Goal: Information Seeking & Learning: Learn about a topic

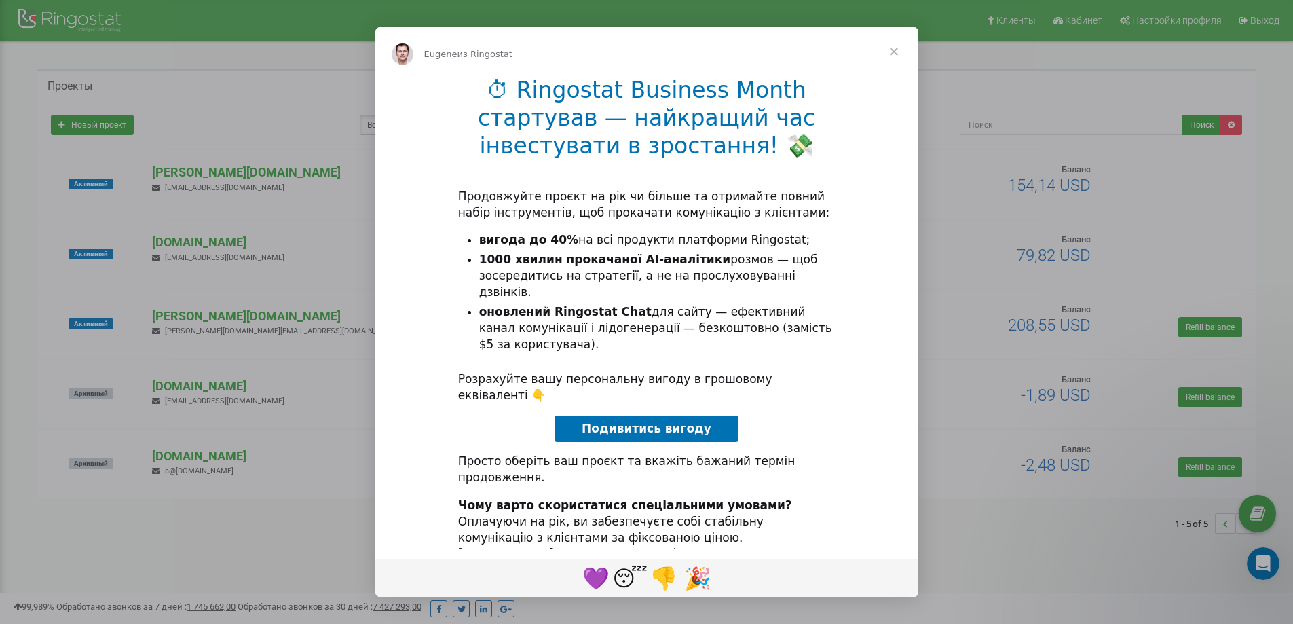
scroll to position [20, 0]
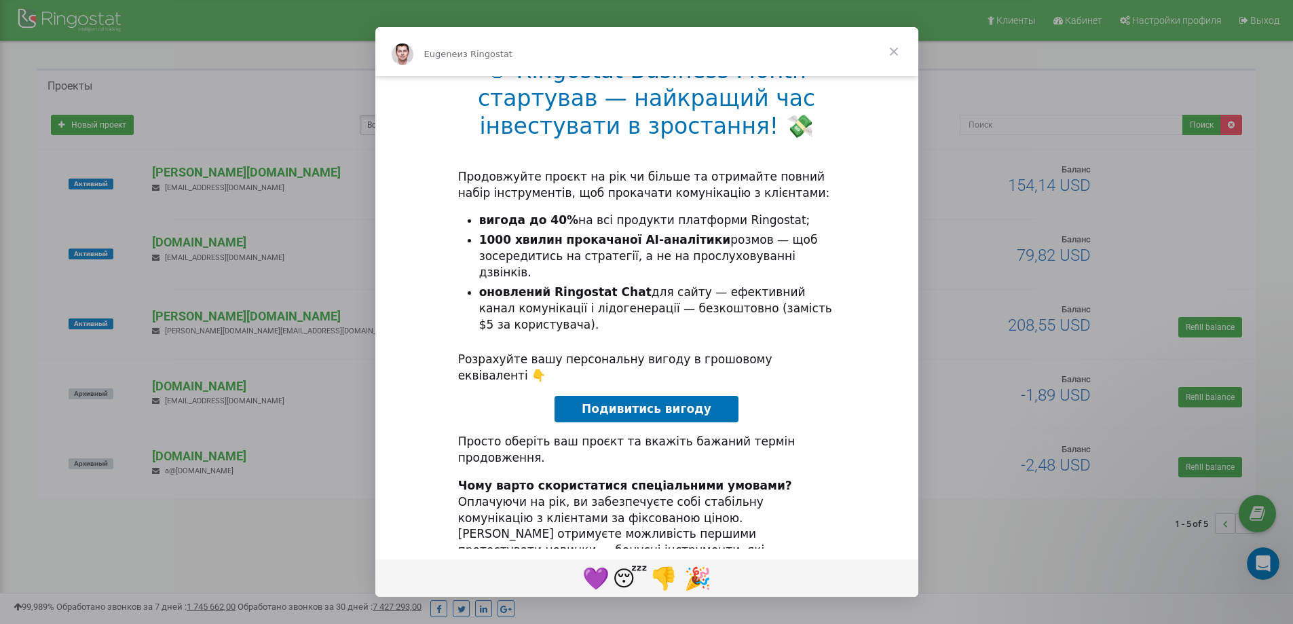
click at [891, 55] on span "Закрыть" at bounding box center [893, 51] width 49 height 49
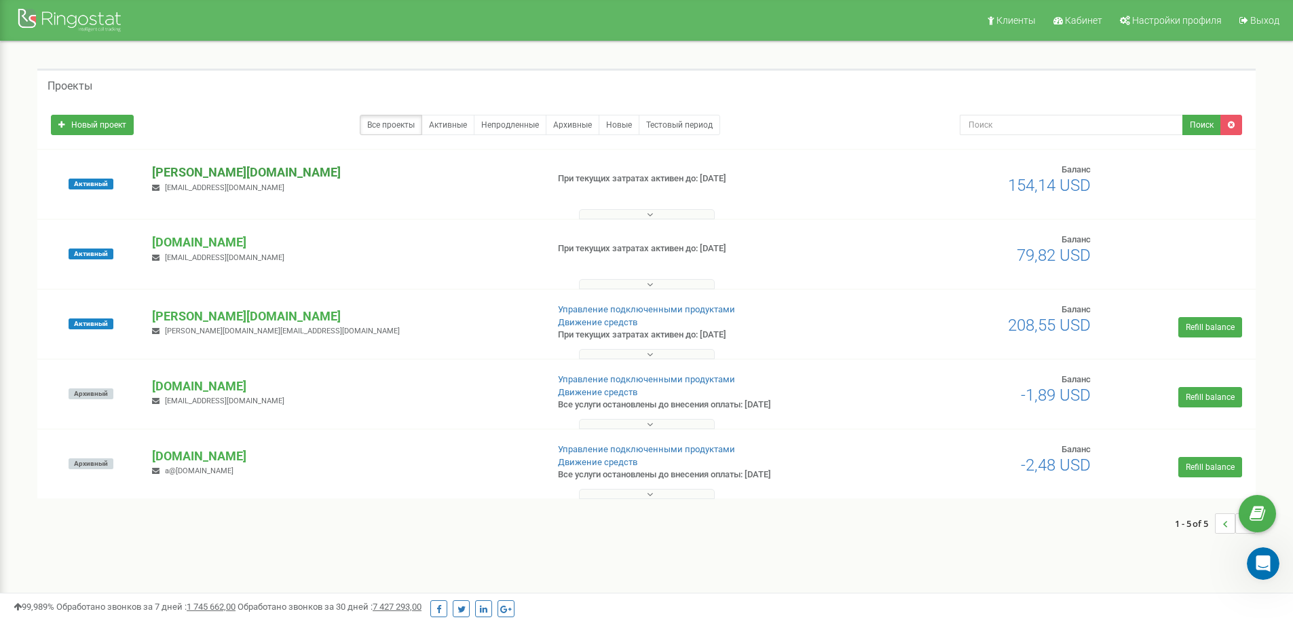
click at [173, 173] on p "[DOMAIN_NAME]" at bounding box center [343, 173] width 383 height 18
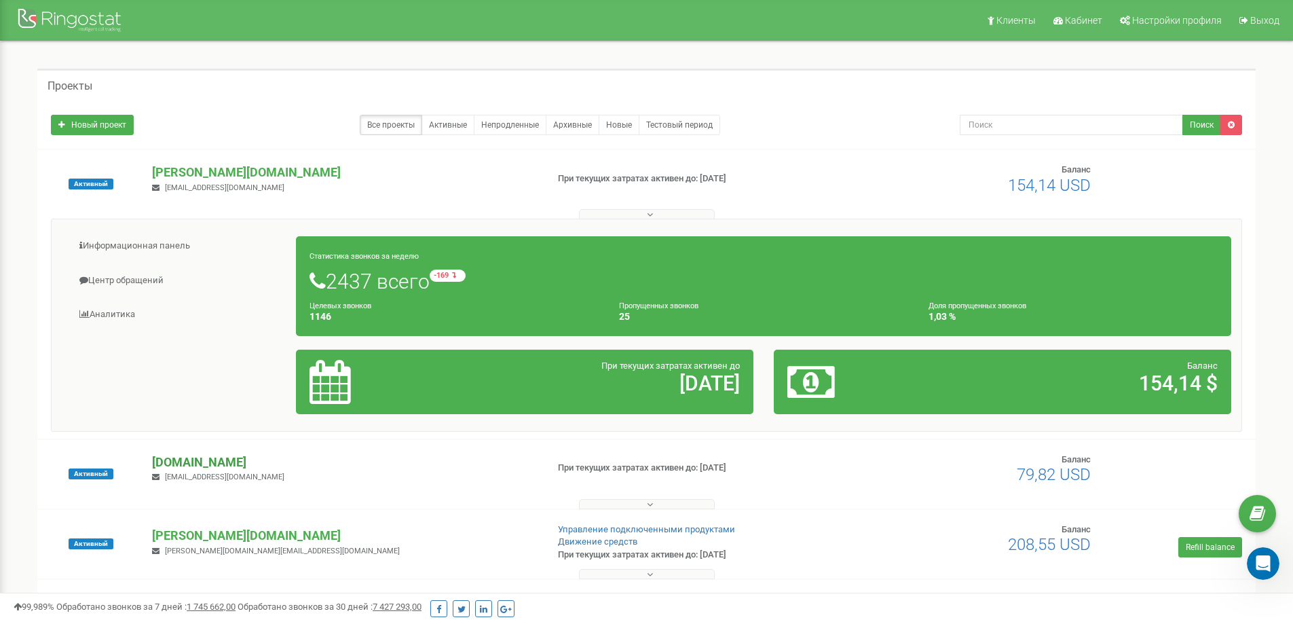
click at [256, 466] on p "[DOMAIN_NAME]" at bounding box center [343, 462] width 383 height 18
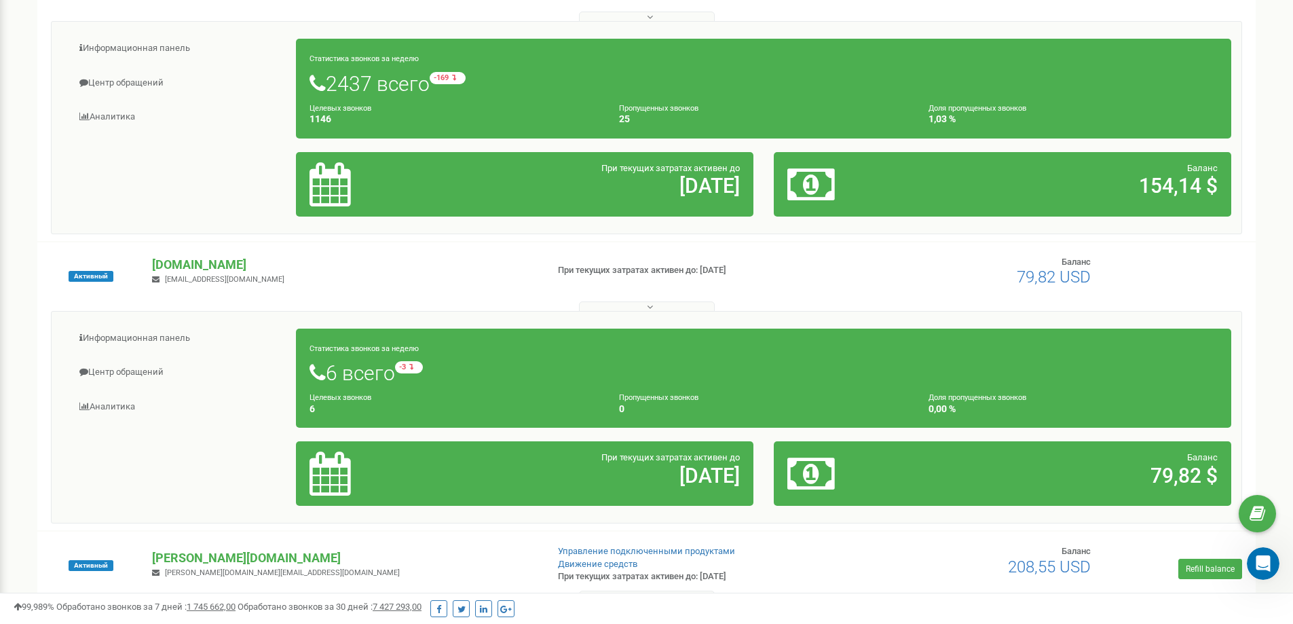
scroll to position [204, 0]
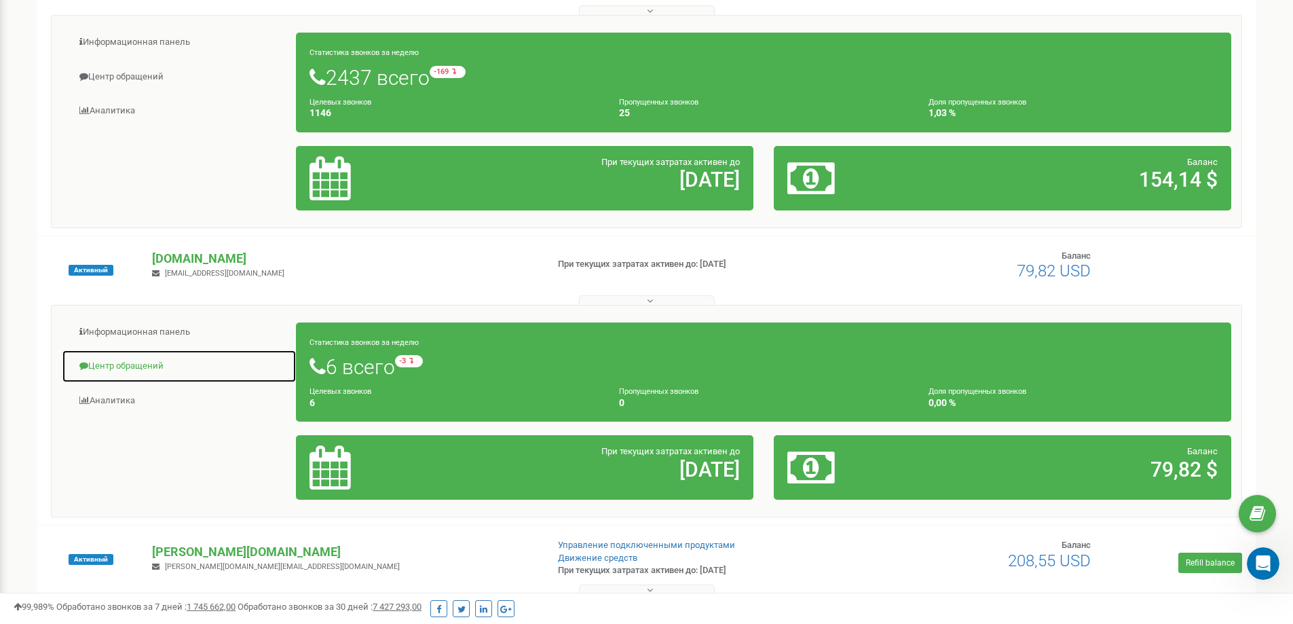
click at [132, 368] on link "Центр обращений" at bounding box center [179, 365] width 235 height 33
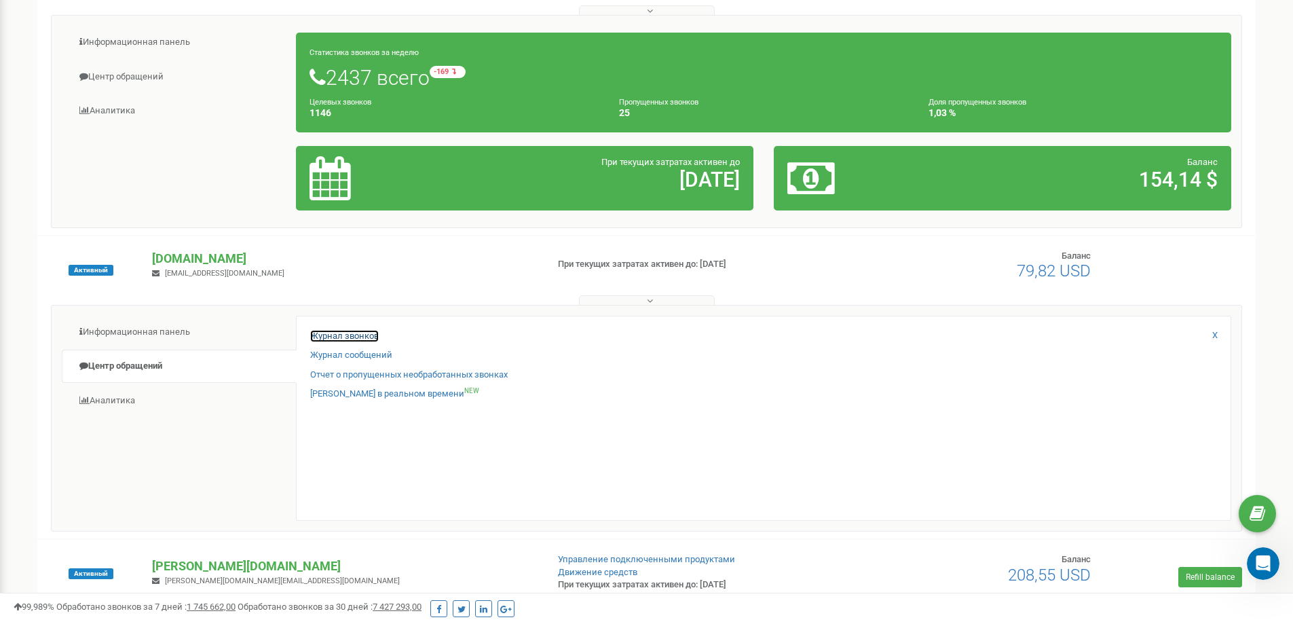
click at [353, 341] on link "Журнал звонков" at bounding box center [344, 336] width 69 height 13
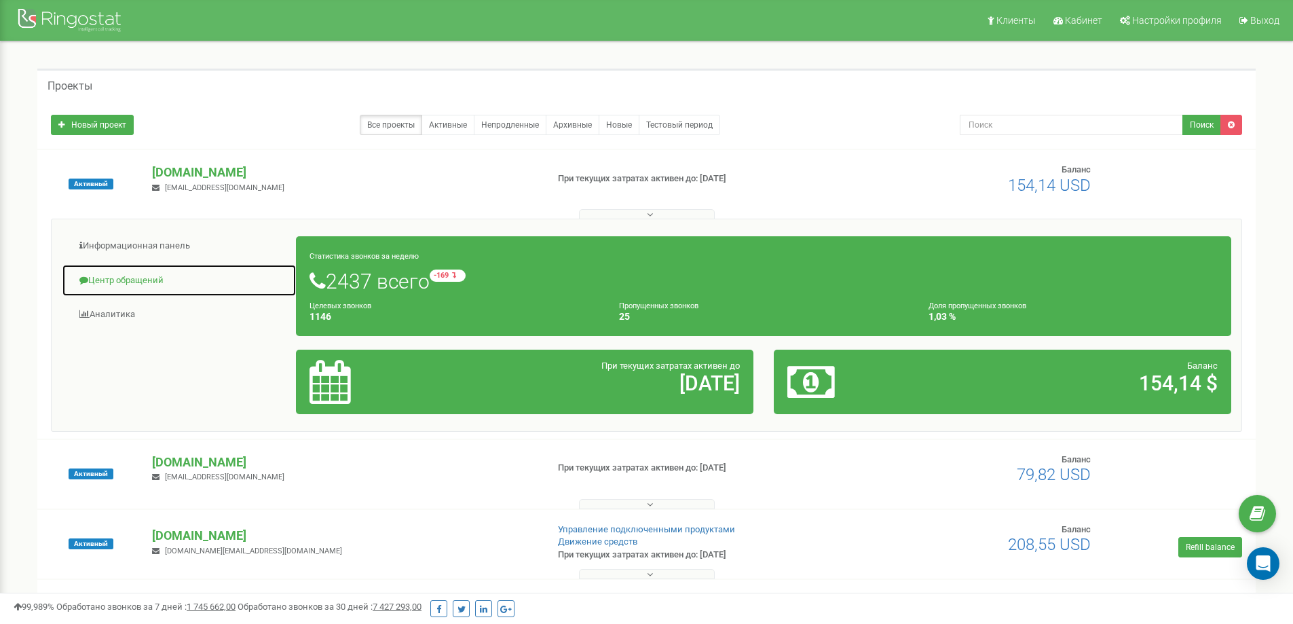
click at [137, 277] on link "Центр обращений" at bounding box center [179, 280] width 235 height 33
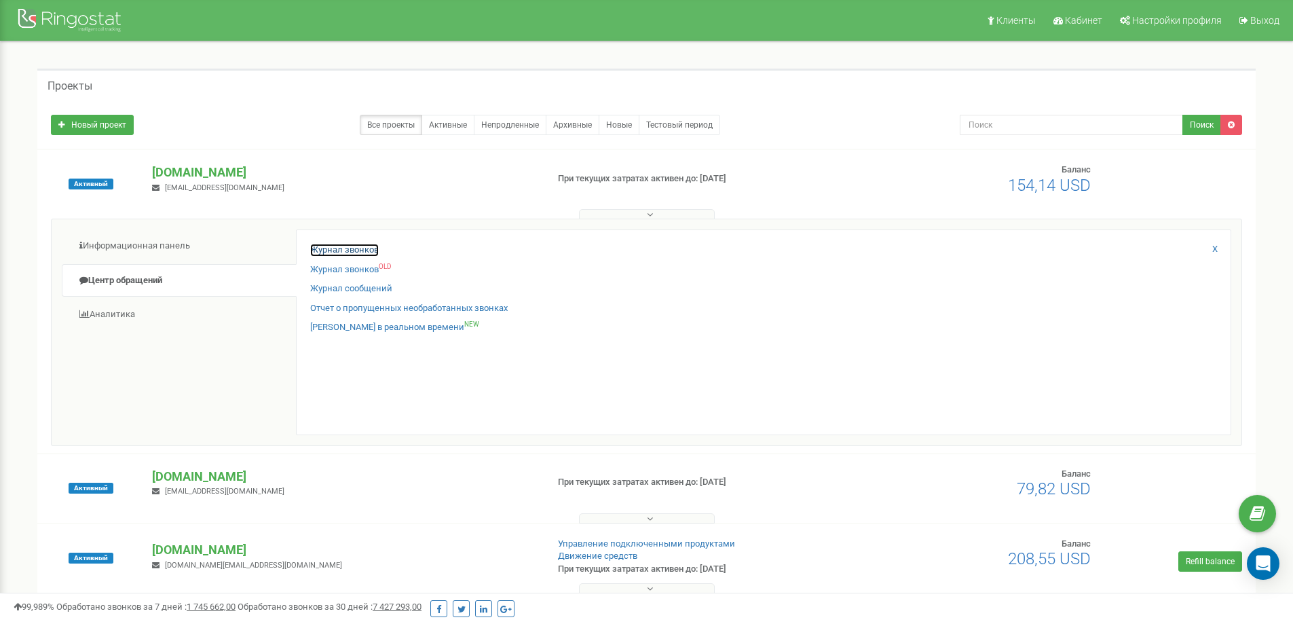
click at [337, 248] on link "Журнал звонков" at bounding box center [344, 250] width 69 height 13
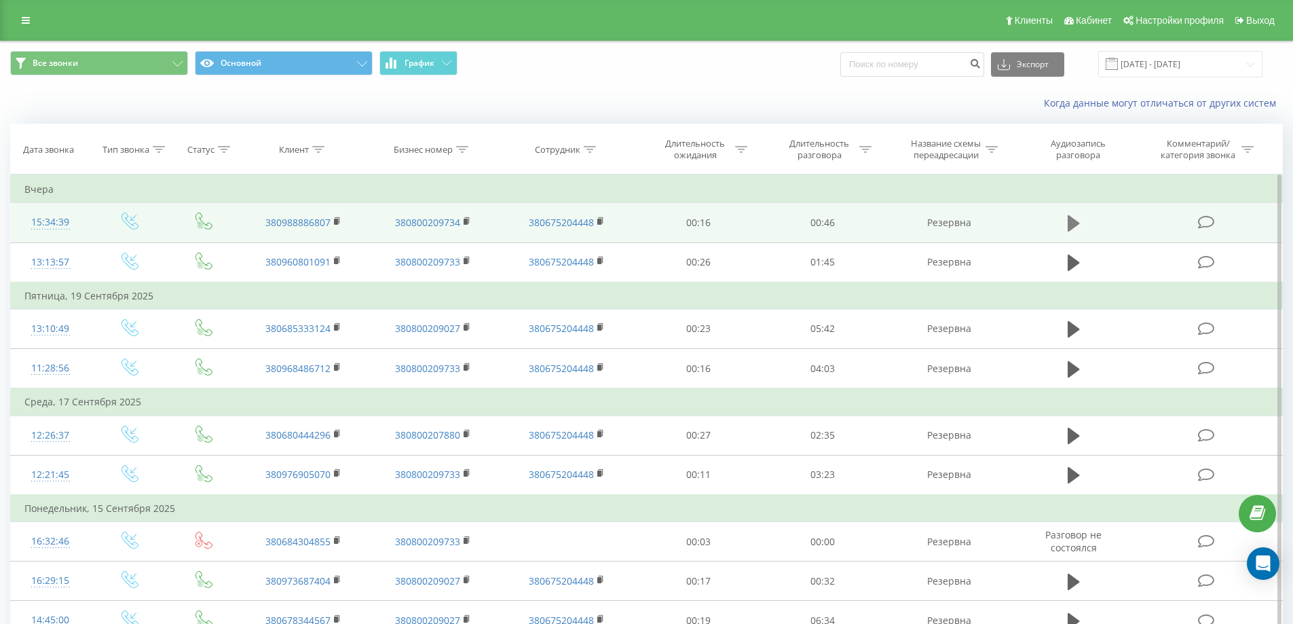
click at [1076, 220] on icon at bounding box center [1073, 223] width 12 height 19
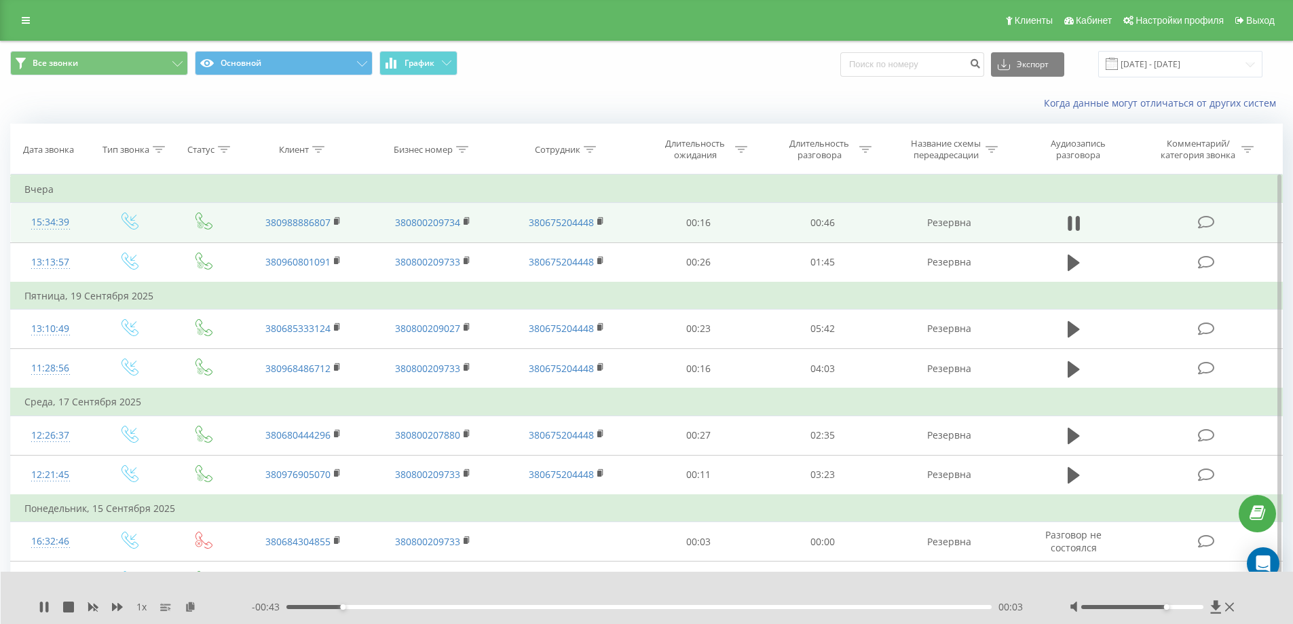
drag, startPoint x: 1148, startPoint y: 606, endPoint x: 1128, endPoint y: 598, distance: 21.9
click at [1171, 603] on div at bounding box center [1153, 607] width 168 height 14
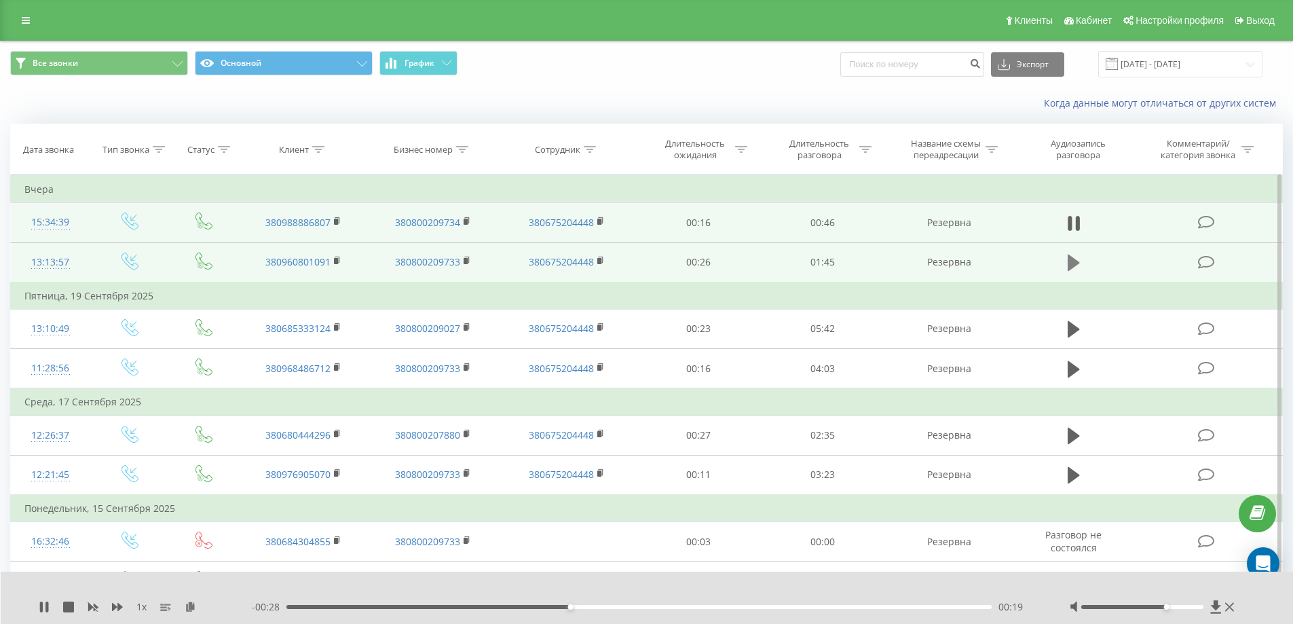
click at [1064, 261] on button at bounding box center [1073, 262] width 20 height 20
drag, startPoint x: 1178, startPoint y: 608, endPoint x: 1200, endPoint y: 605, distance: 22.6
click at [1200, 605] on div at bounding box center [1142, 607] width 122 height 4
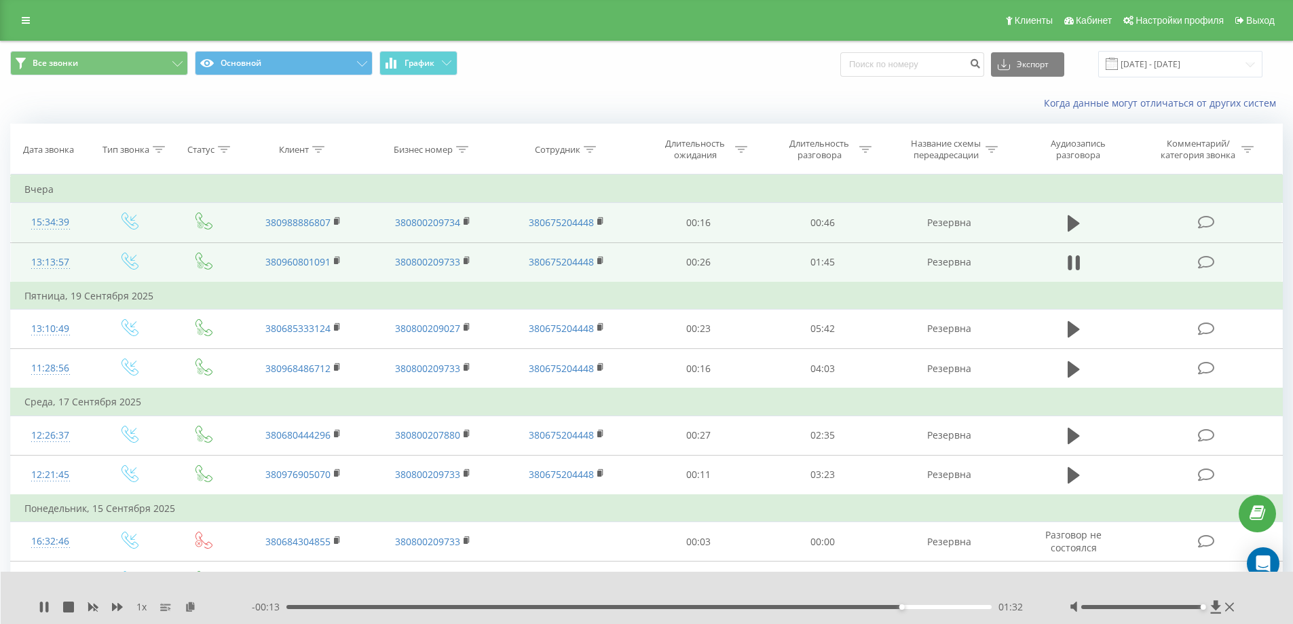
click at [1084, 256] on td at bounding box center [1073, 262] width 119 height 40
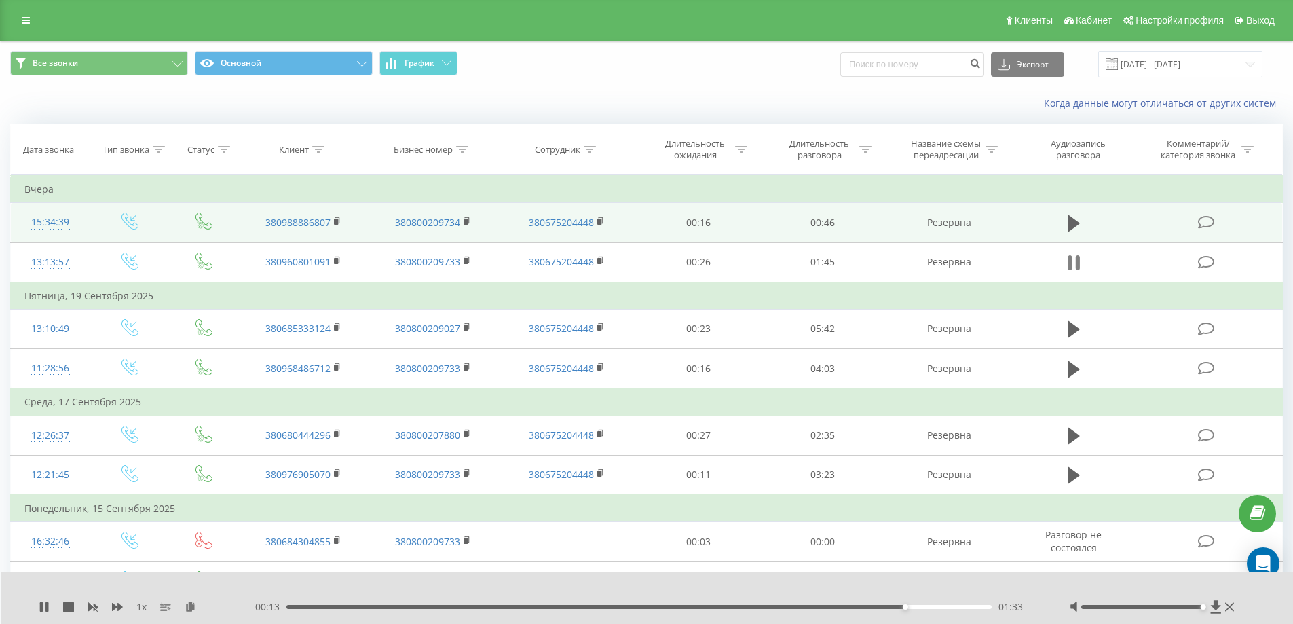
click at [1076, 256] on icon at bounding box center [1077, 262] width 4 height 15
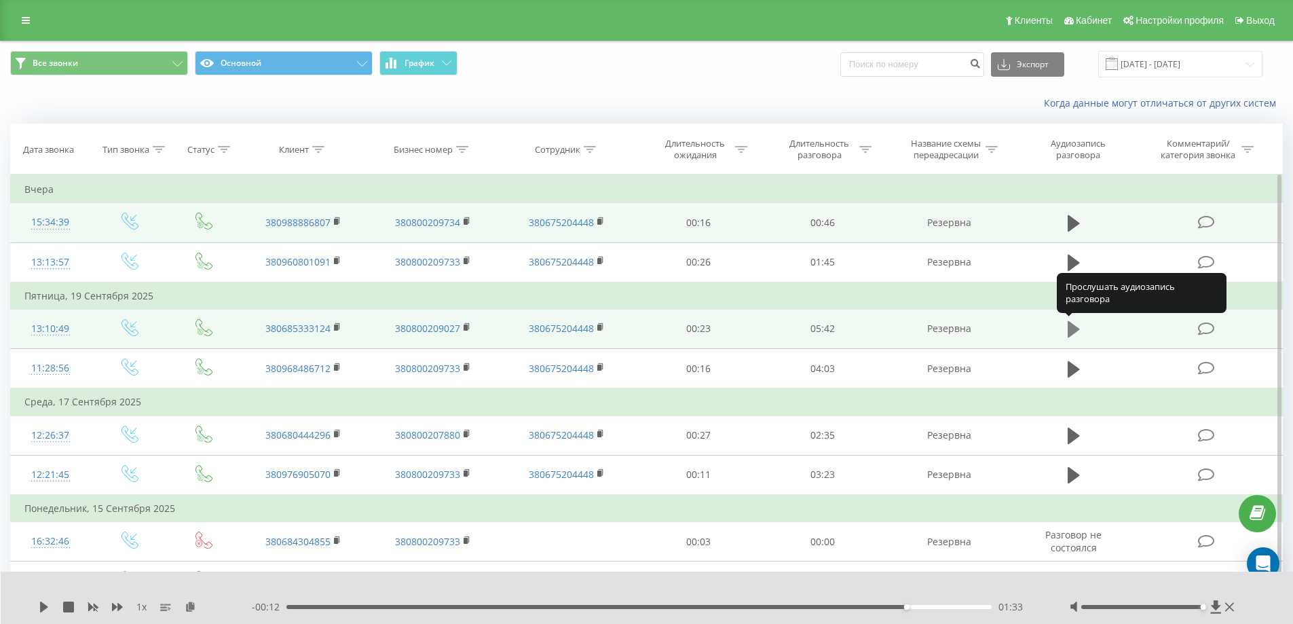
click at [1073, 328] on icon at bounding box center [1073, 329] width 12 height 16
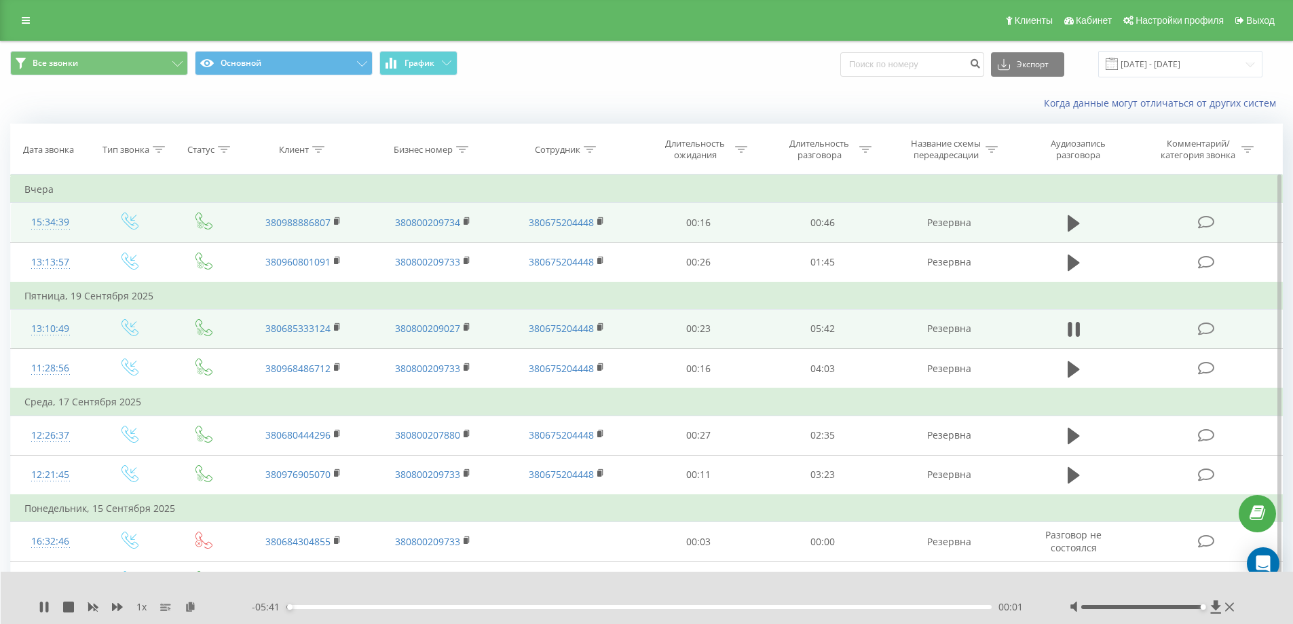
drag, startPoint x: 1152, startPoint y: 606, endPoint x: 1198, endPoint y: 600, distance: 47.2
click at [1198, 600] on div at bounding box center [1153, 607] width 168 height 14
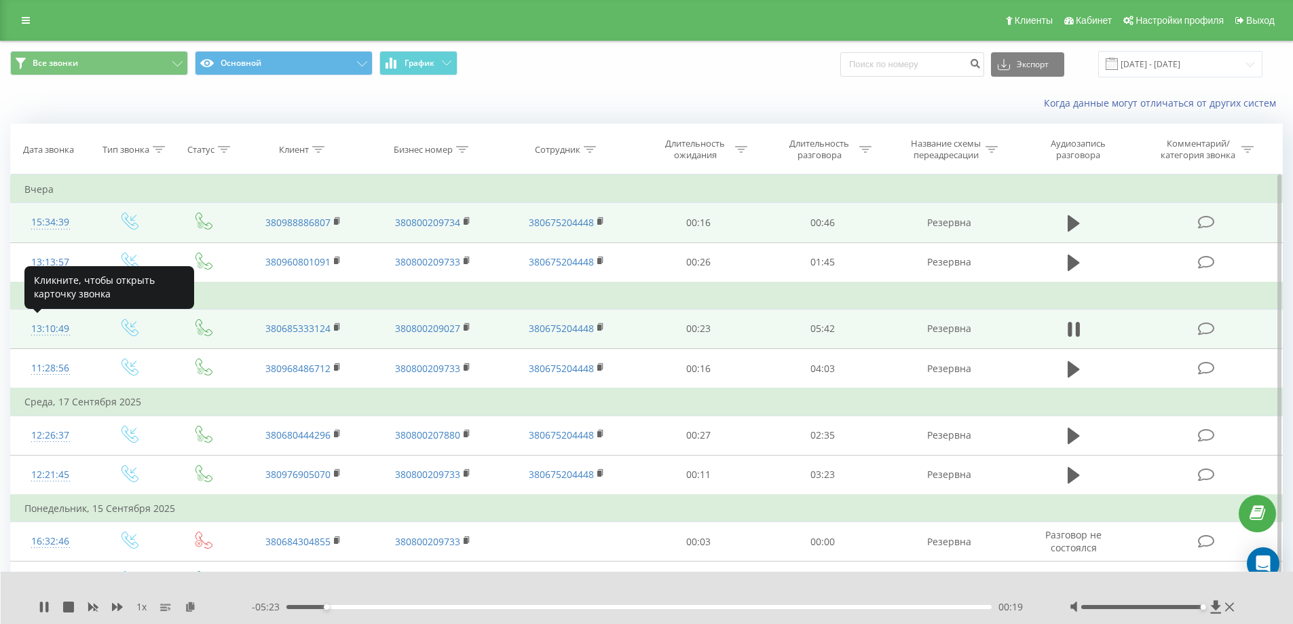
click at [53, 331] on div "13:10:49" at bounding box center [50, 329] width 52 height 26
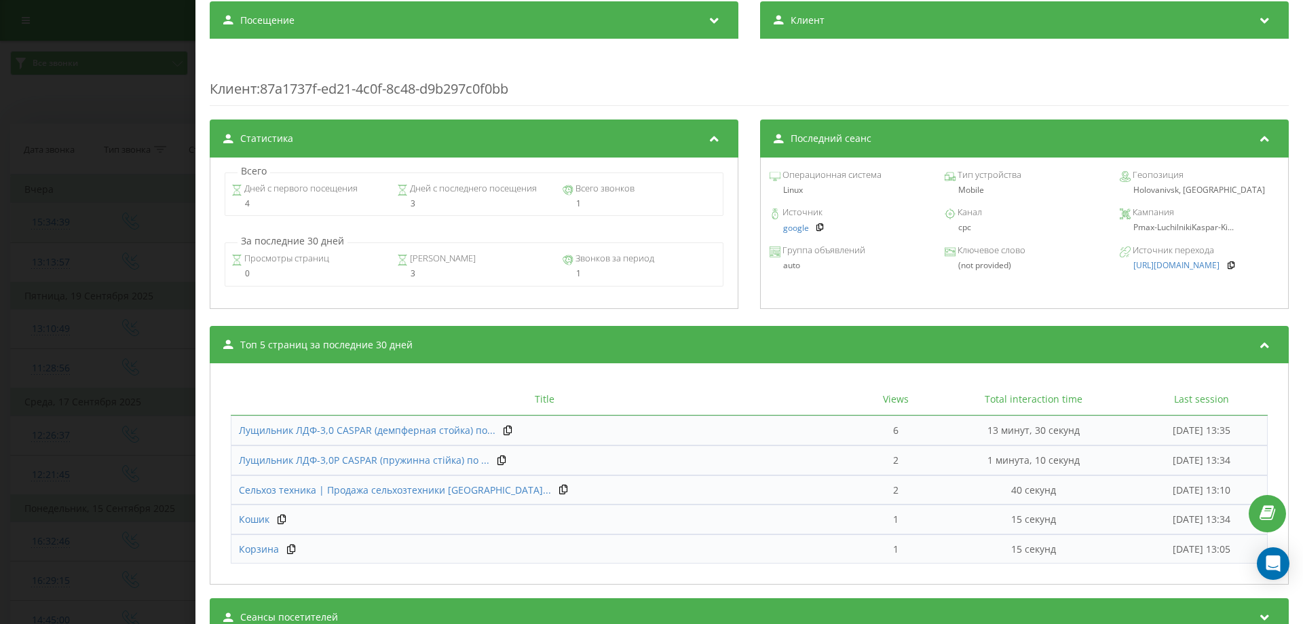
scroll to position [407, 0]
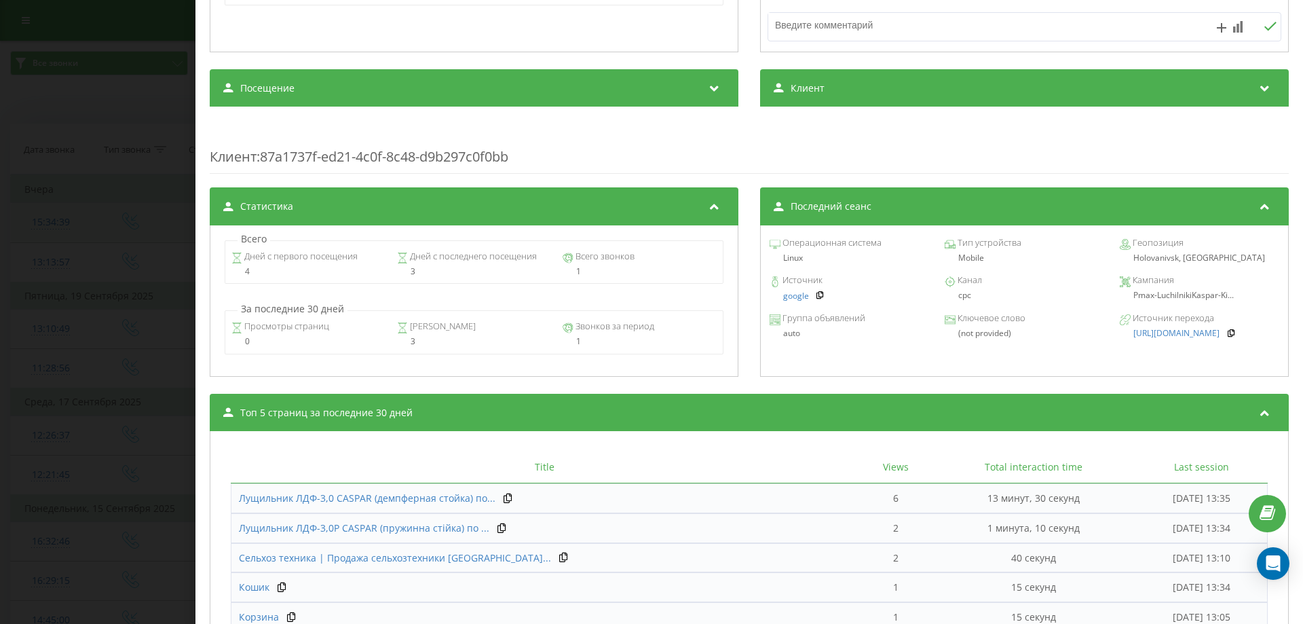
click at [430, 366] on div "Всего Дней с первого посещения 4 Дней с последнего посещения 3 Всего звонков 1 …" at bounding box center [474, 300] width 529 height 151
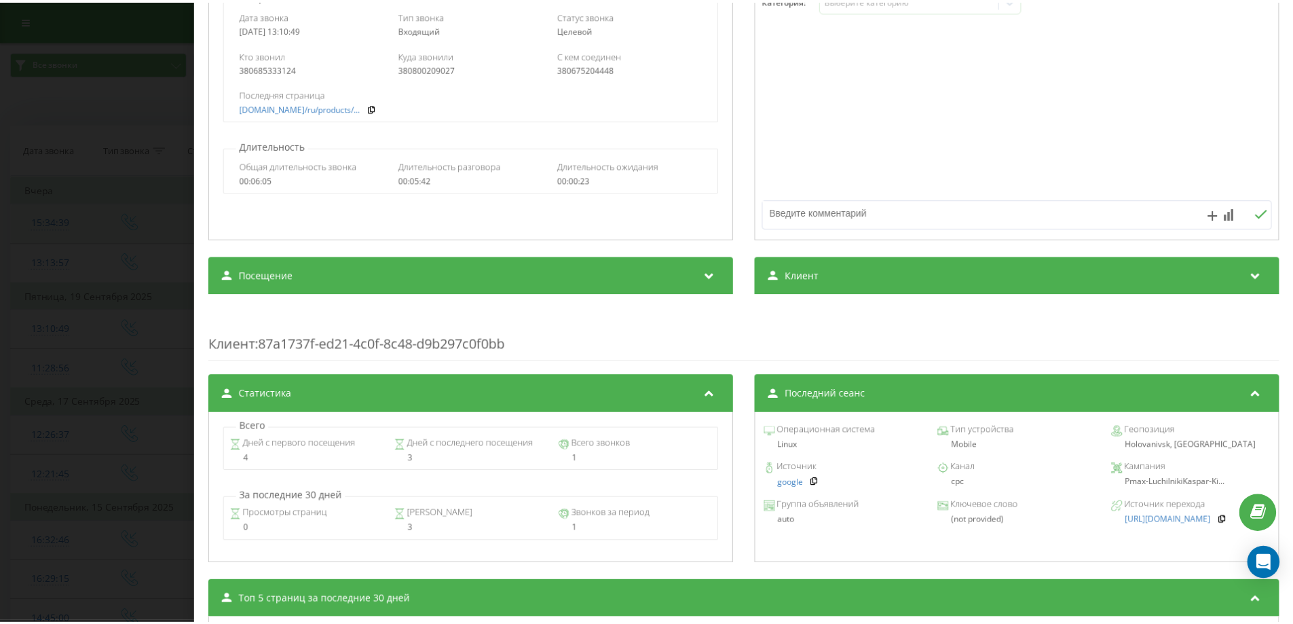
scroll to position [475, 0]
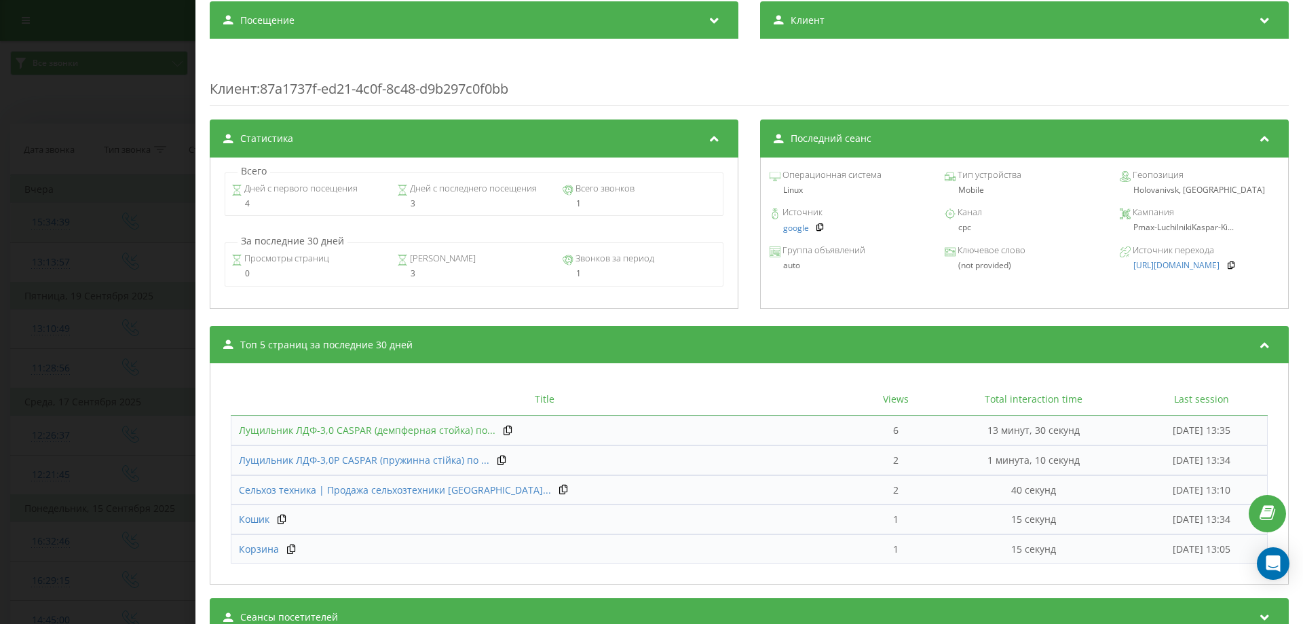
click at [422, 427] on span "Лущильник ЛДФ-3,0 СASPAR (демпферная стойка) по..." at bounding box center [367, 429] width 256 height 13
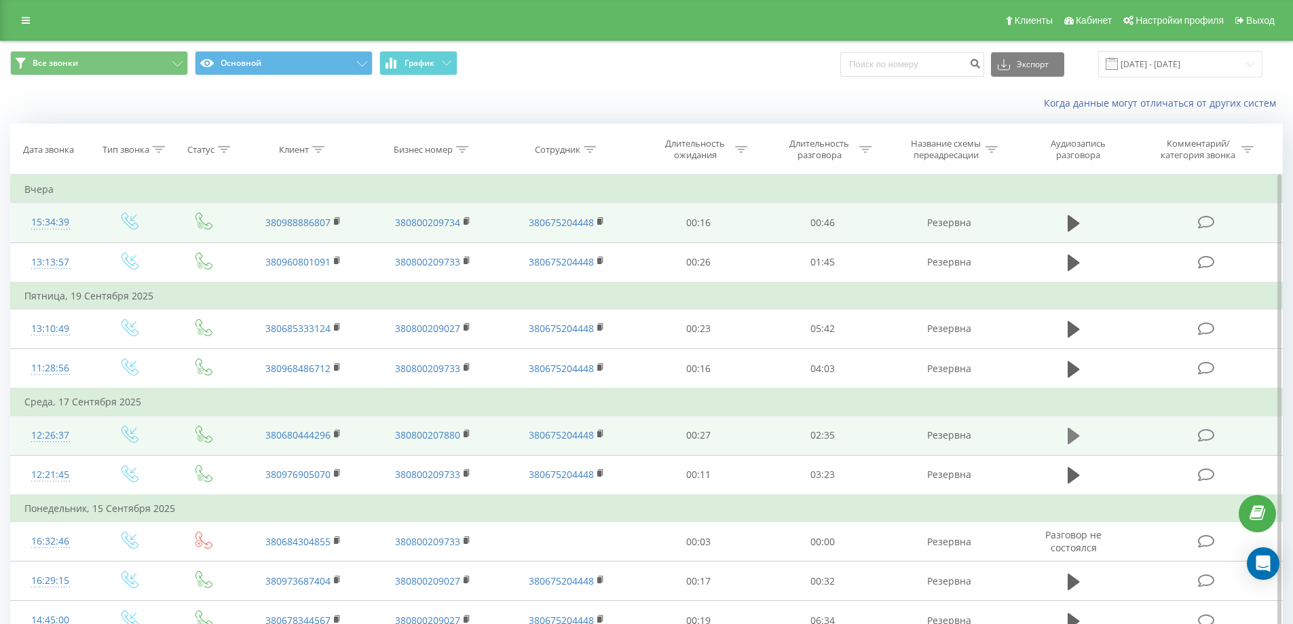
click at [1071, 440] on icon at bounding box center [1073, 435] width 12 height 16
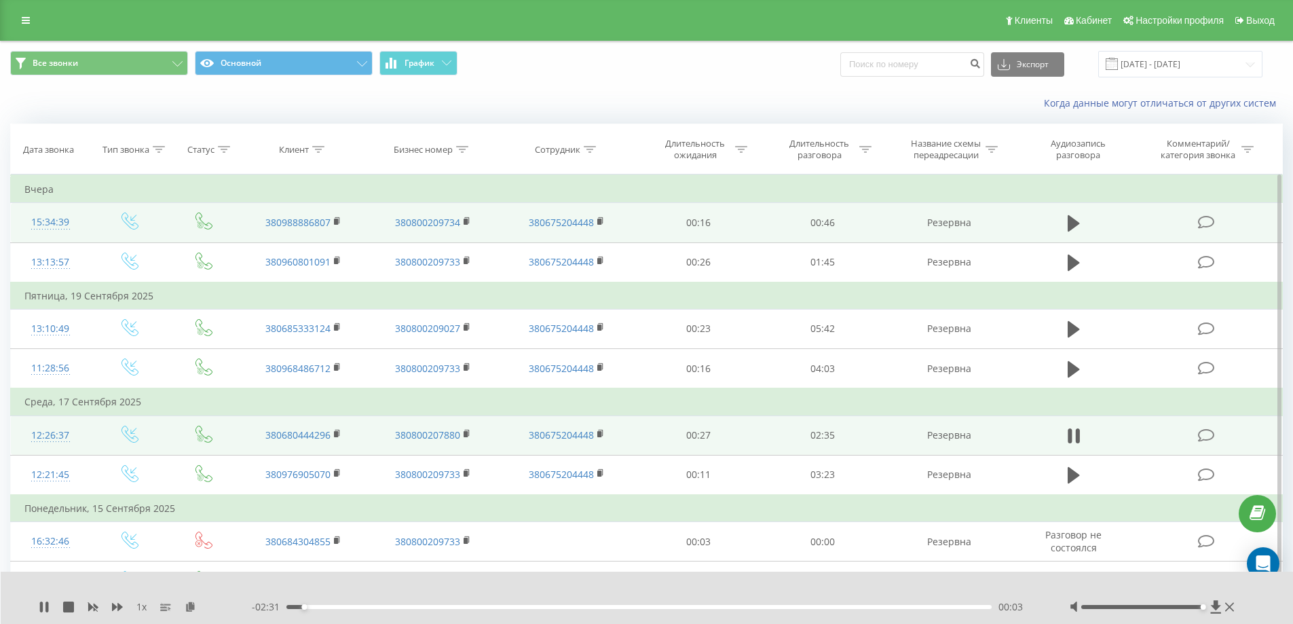
drag, startPoint x: 1140, startPoint y: 605, endPoint x: 1204, endPoint y: 607, distance: 64.5
click at [1204, 607] on div "Accessibility label" at bounding box center [1202, 606] width 5 height 5
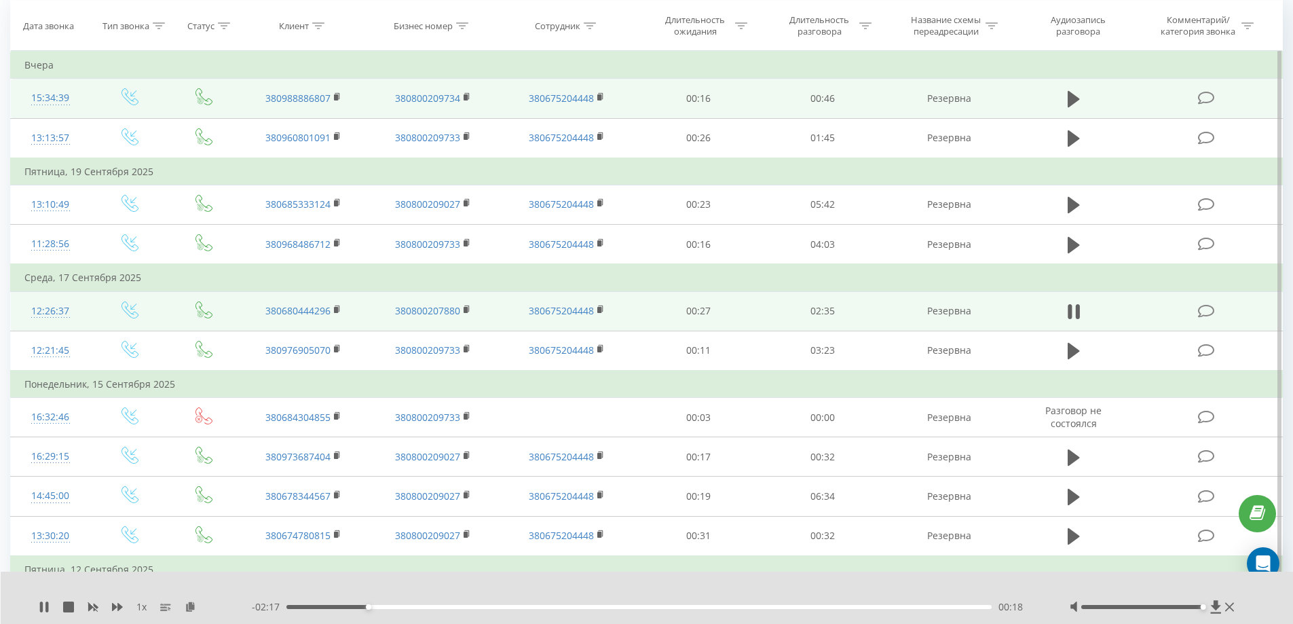
scroll to position [136, 0]
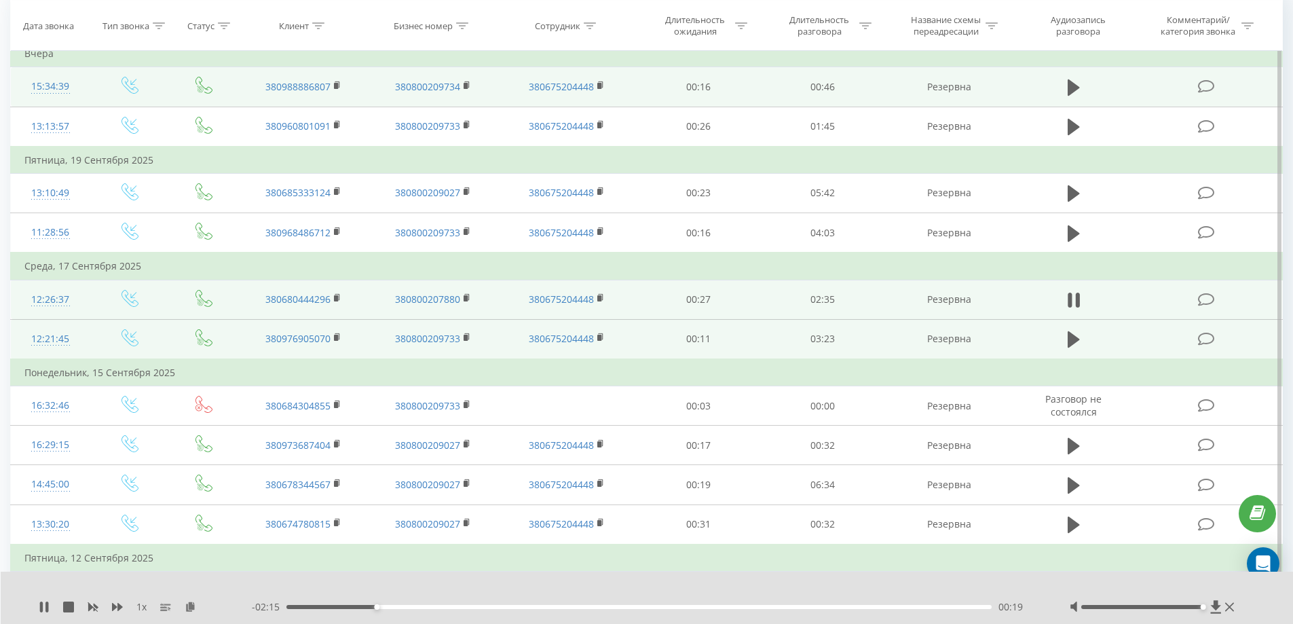
click at [1062, 335] on td at bounding box center [1073, 339] width 119 height 40
click at [1063, 335] on button at bounding box center [1073, 339] width 20 height 20
click at [45, 607] on icon at bounding box center [44, 606] width 11 height 11
click at [47, 607] on icon at bounding box center [44, 606] width 8 height 11
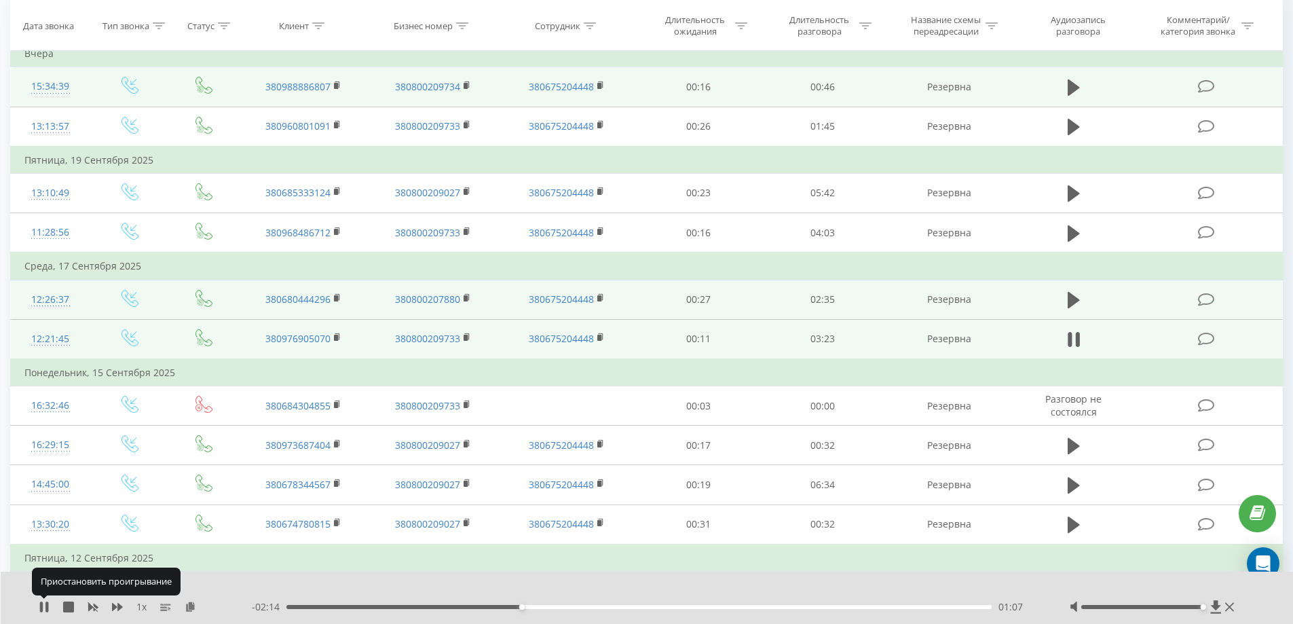
click at [47, 607] on icon at bounding box center [46, 606] width 3 height 11
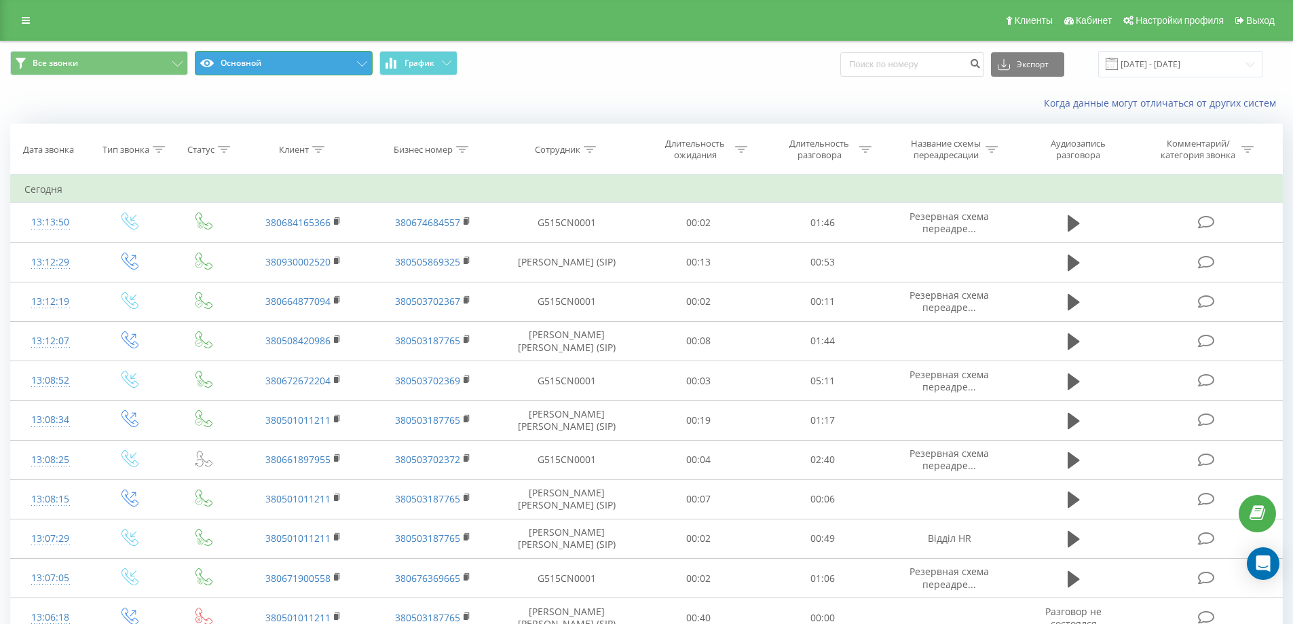
click at [276, 66] on button "Основной" at bounding box center [284, 63] width 178 height 24
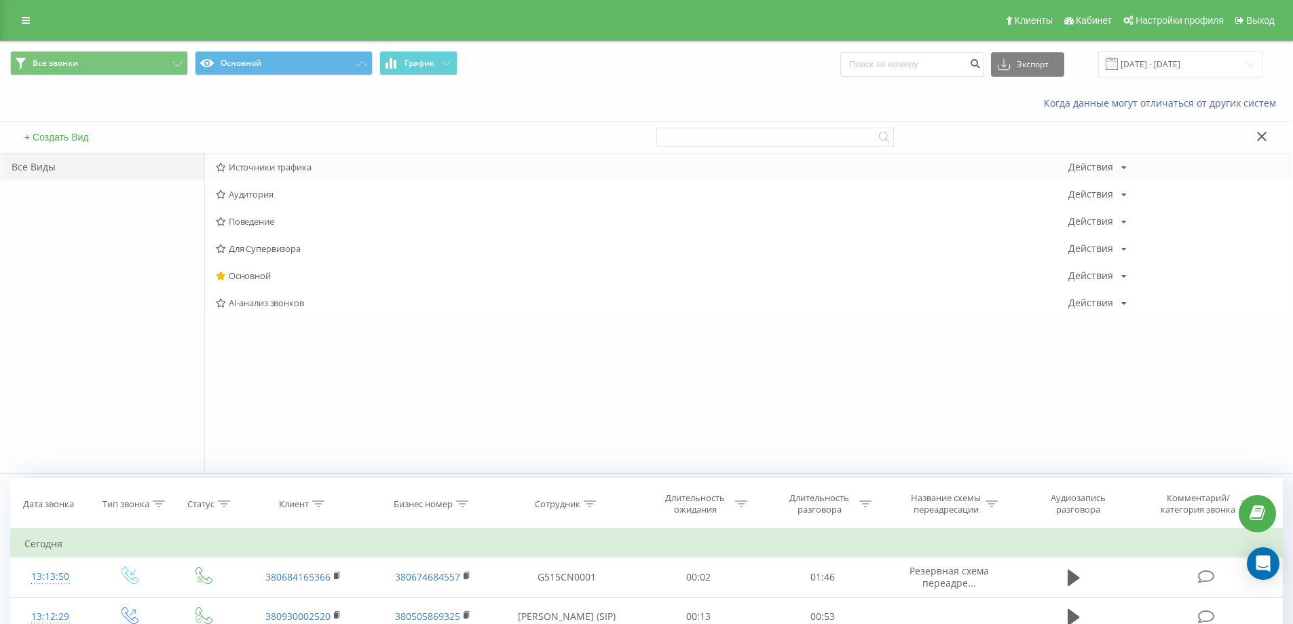
click at [266, 173] on div "Источники трафика Действия Редактировать Копировать Удалить По умолчанию Подели…" at bounding box center [748, 166] width 1087 height 27
click at [259, 168] on span "Источники трафика" at bounding box center [642, 166] width 852 height 9
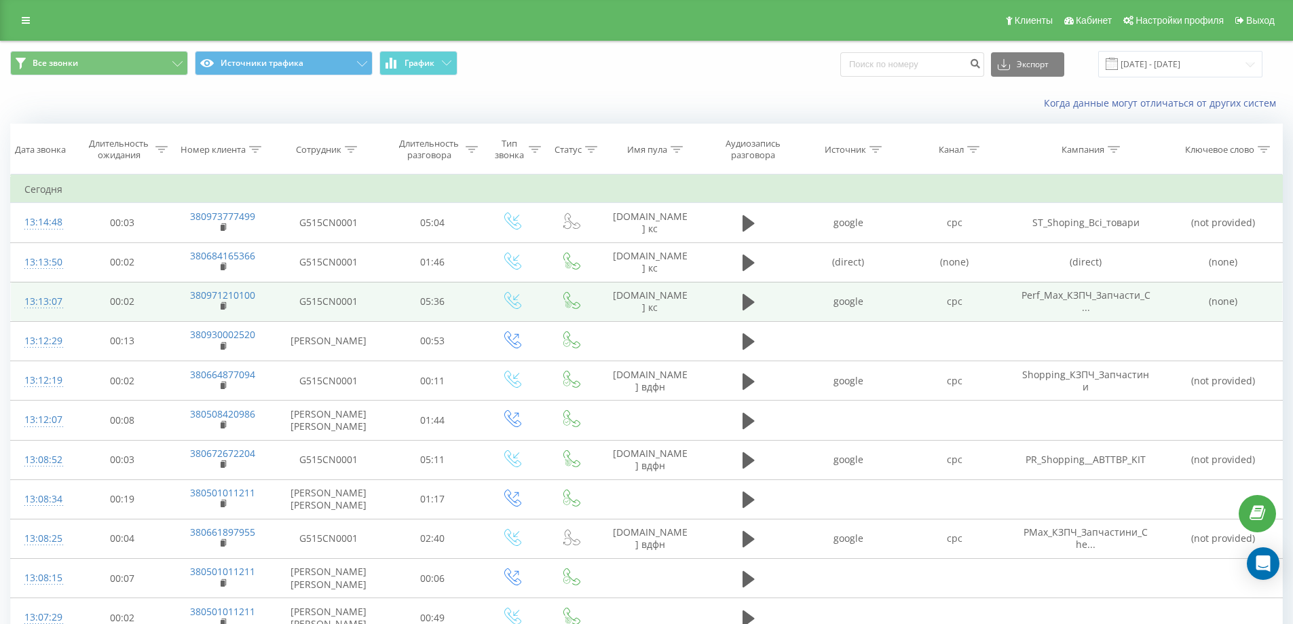
click at [54, 301] on div "13:13:07" at bounding box center [41, 301] width 35 height 26
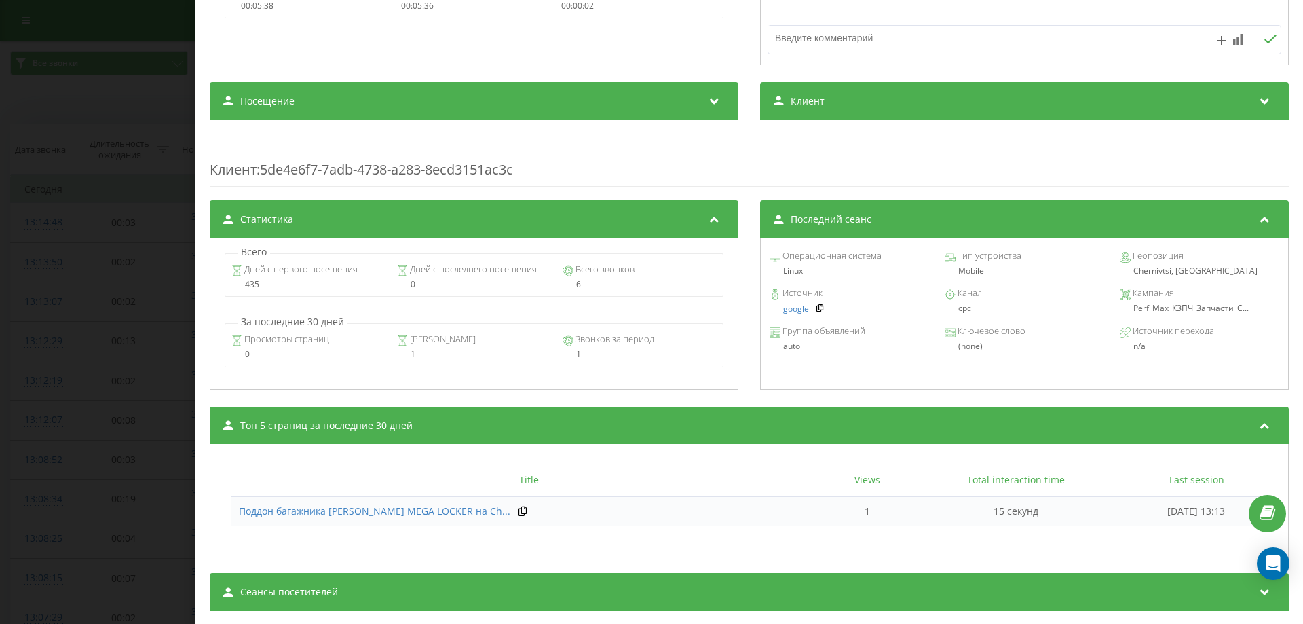
scroll to position [423, 0]
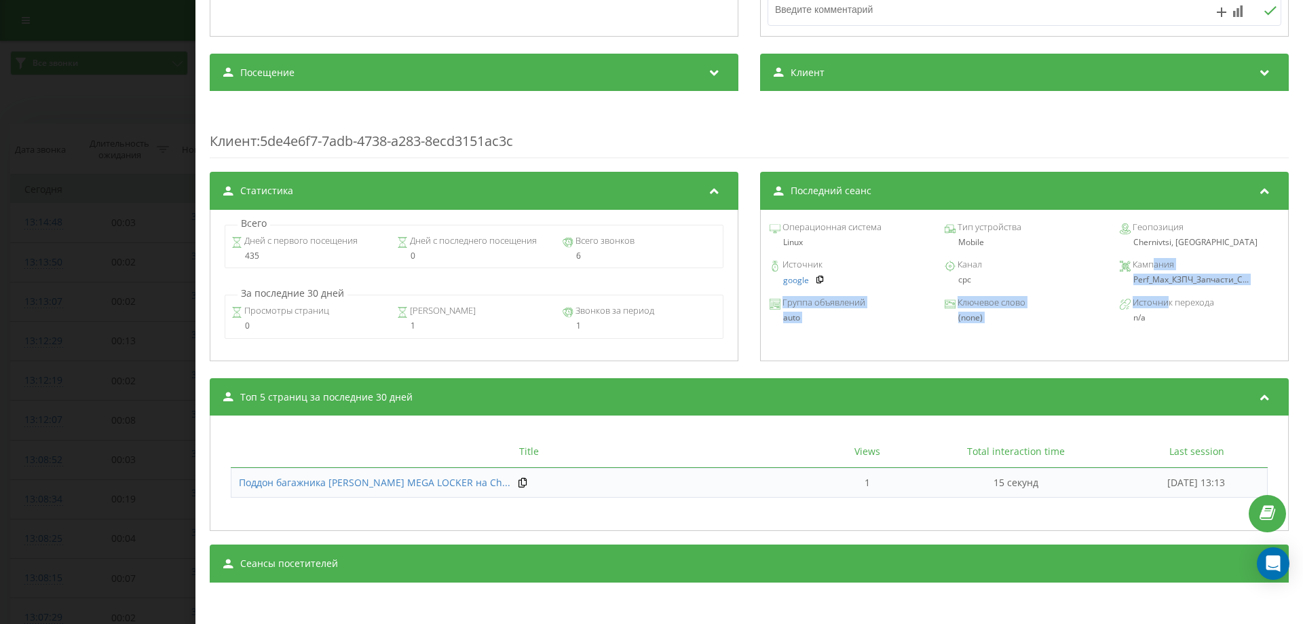
drag, startPoint x: 1146, startPoint y: 261, endPoint x: 1160, endPoint y: 300, distance: 41.2
click at [1160, 300] on div "Операционная система Linux Тип устройства Mobile Геопозиция Chernivtsi, [DEMOGR…" at bounding box center [1024, 285] width 529 height 151
click at [1183, 288] on div "Источник google Канал cpc Кампания Perf_Max_КЗПЧ_Запчасти_C..." at bounding box center [1024, 273] width 514 height 38
click at [1177, 281] on span "Perf_Max_КЗПЧ_Запчасти_C..." at bounding box center [1190, 279] width 115 height 12
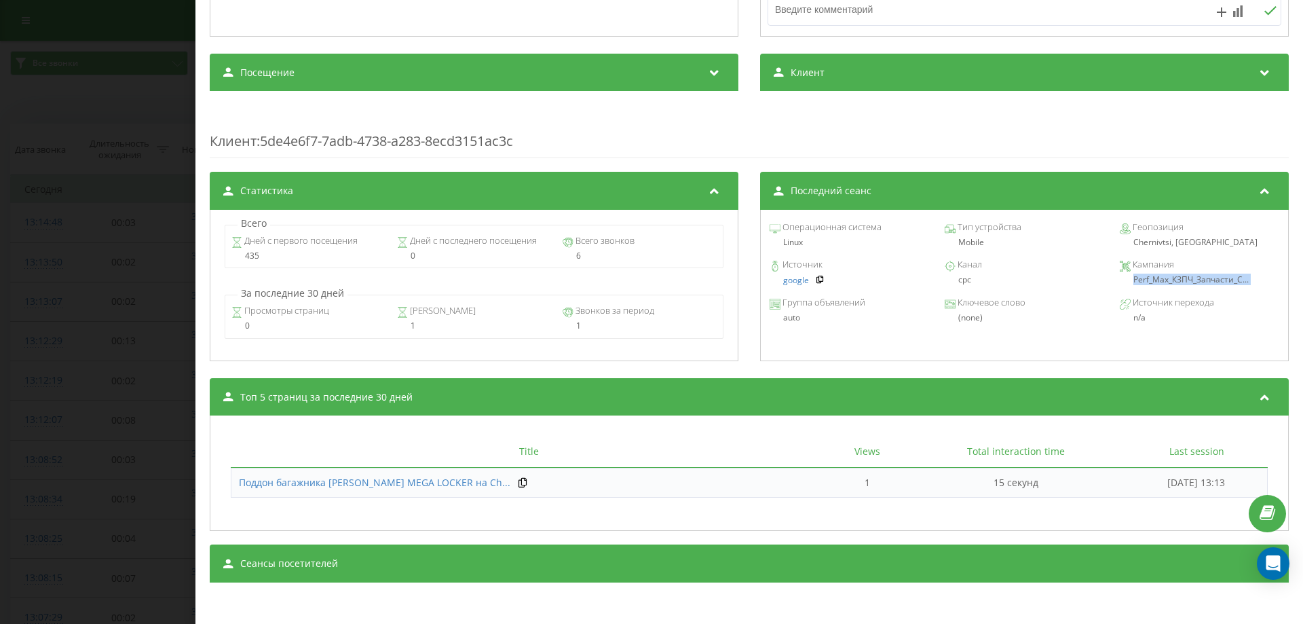
click at [1177, 281] on span "Perf_Max_КЗПЧ_Запчасти_C..." at bounding box center [1190, 279] width 115 height 12
click at [639, 425] on div "Title Views Total interaction time Last session Поддон багажника [PERSON_NAME] …" at bounding box center [749, 466] width 1064 height 89
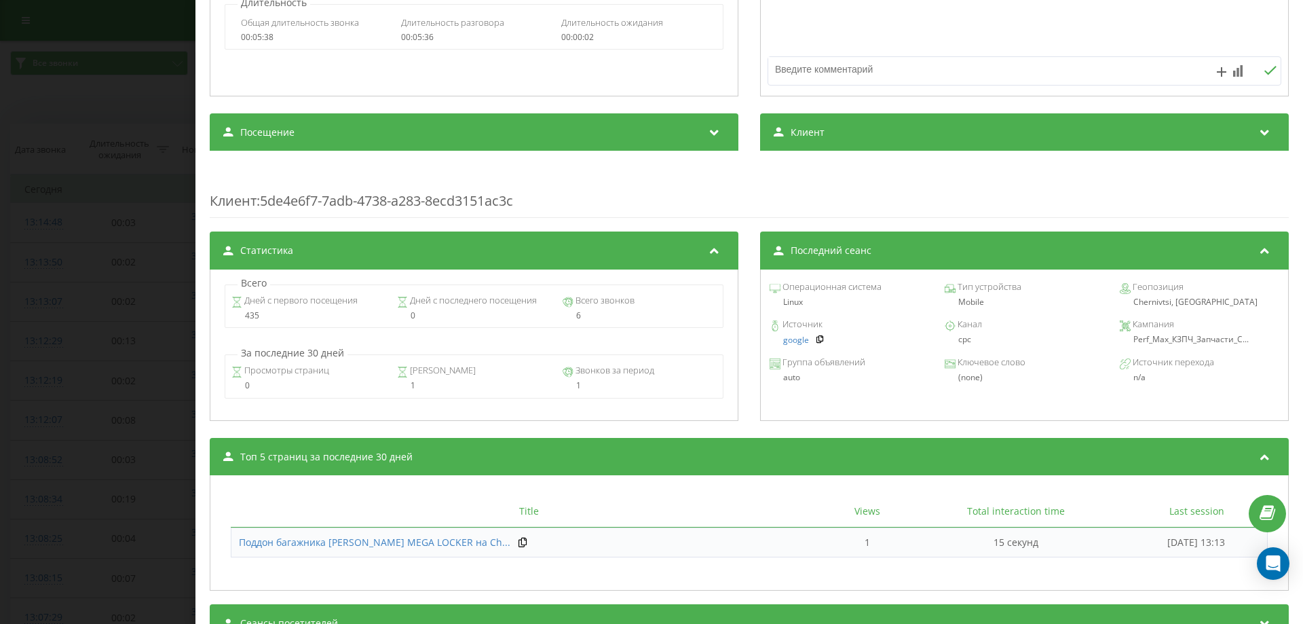
scroll to position [83, 0]
